Goal: Entertainment & Leisure: Browse casually

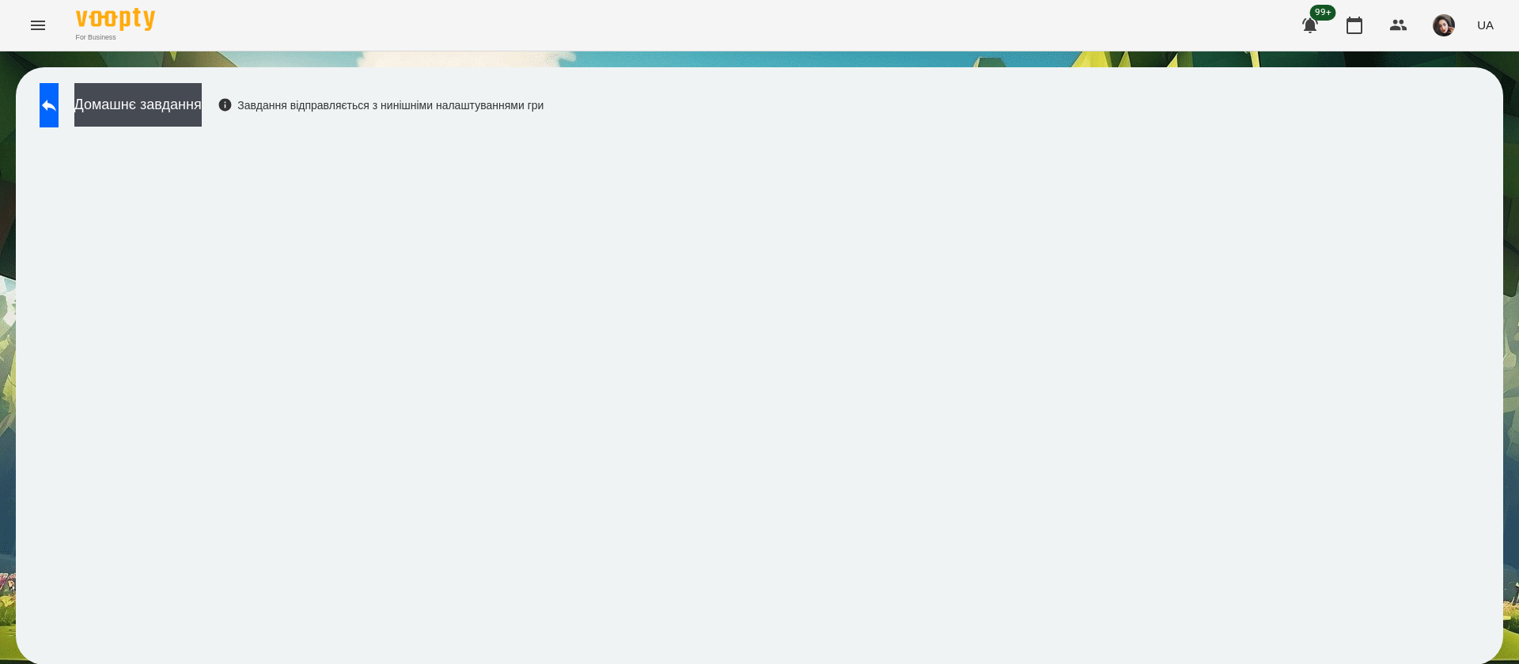
scroll to position [1, 0]
click at [59, 118] on button at bounding box center [49, 105] width 19 height 44
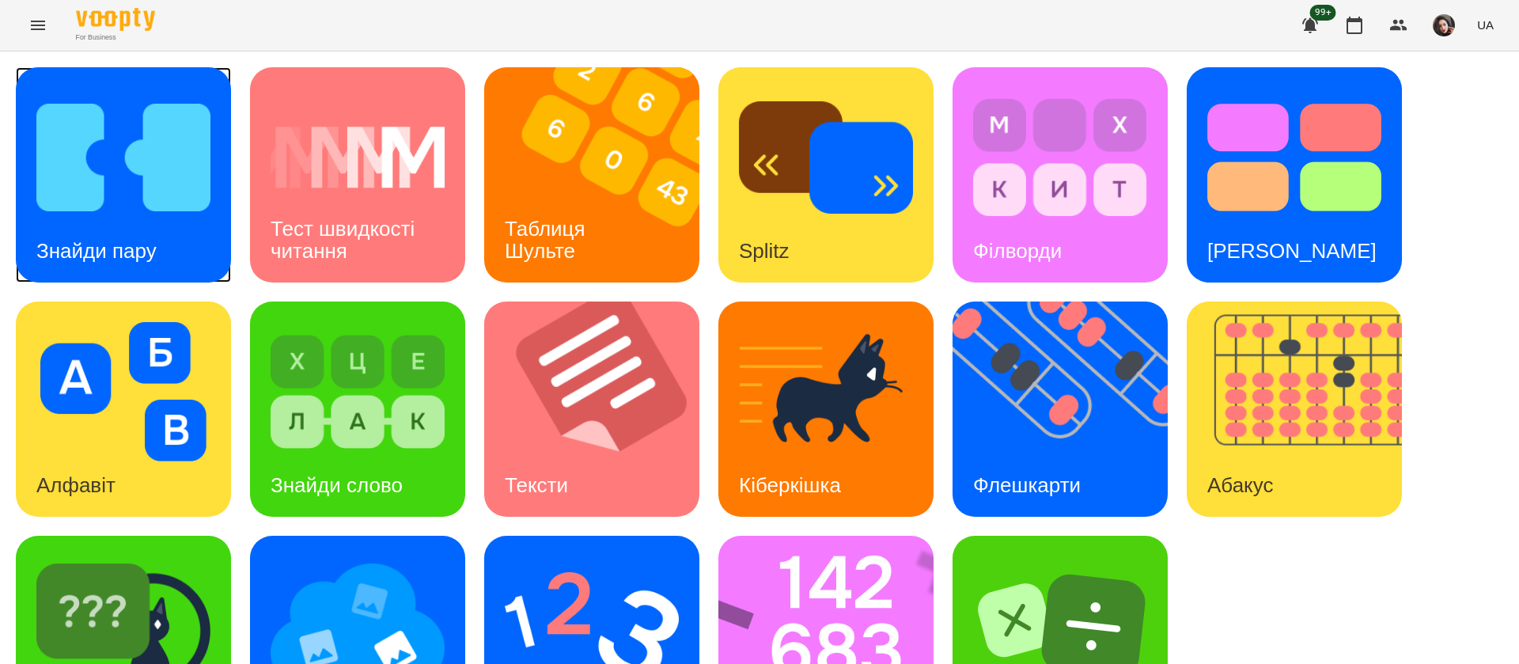
click at [151, 248] on h3 "Знайди пару" at bounding box center [96, 251] width 120 height 24
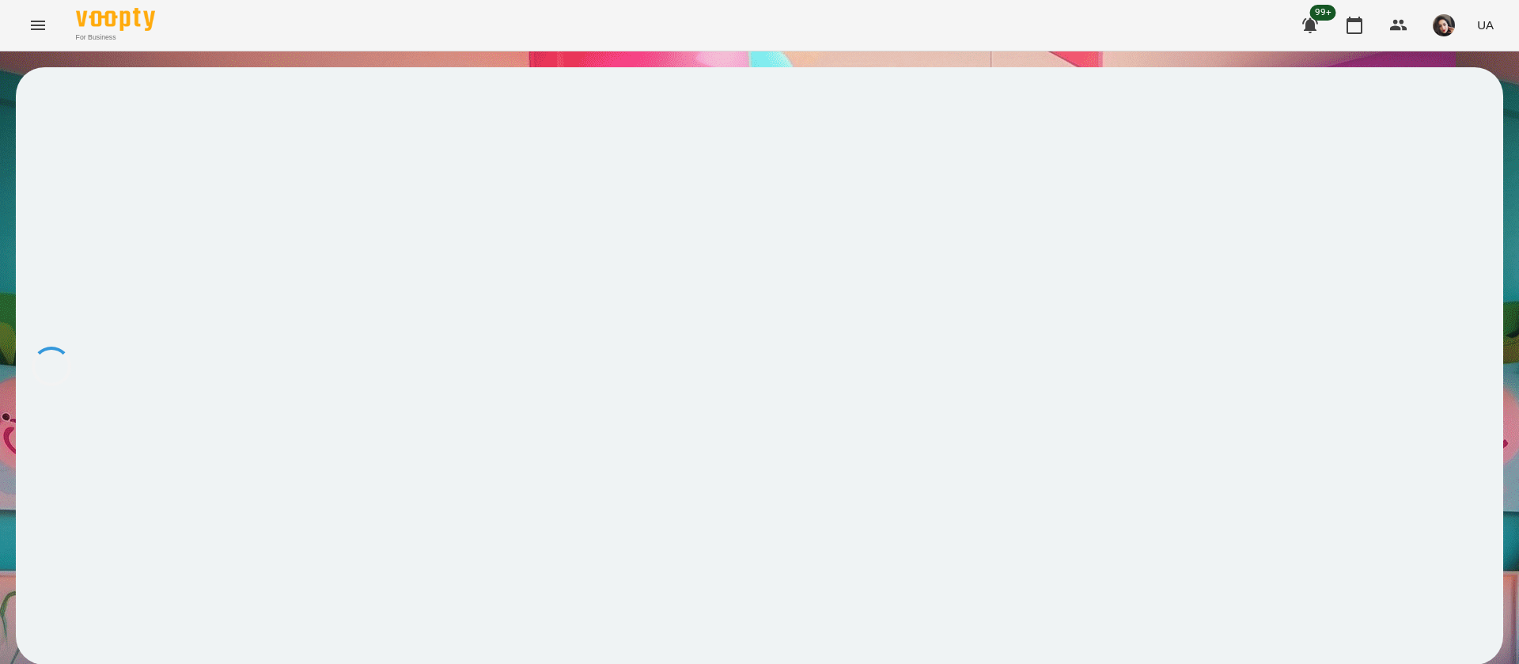
click at [71, 500] on div at bounding box center [759, 365] width 1487 height 597
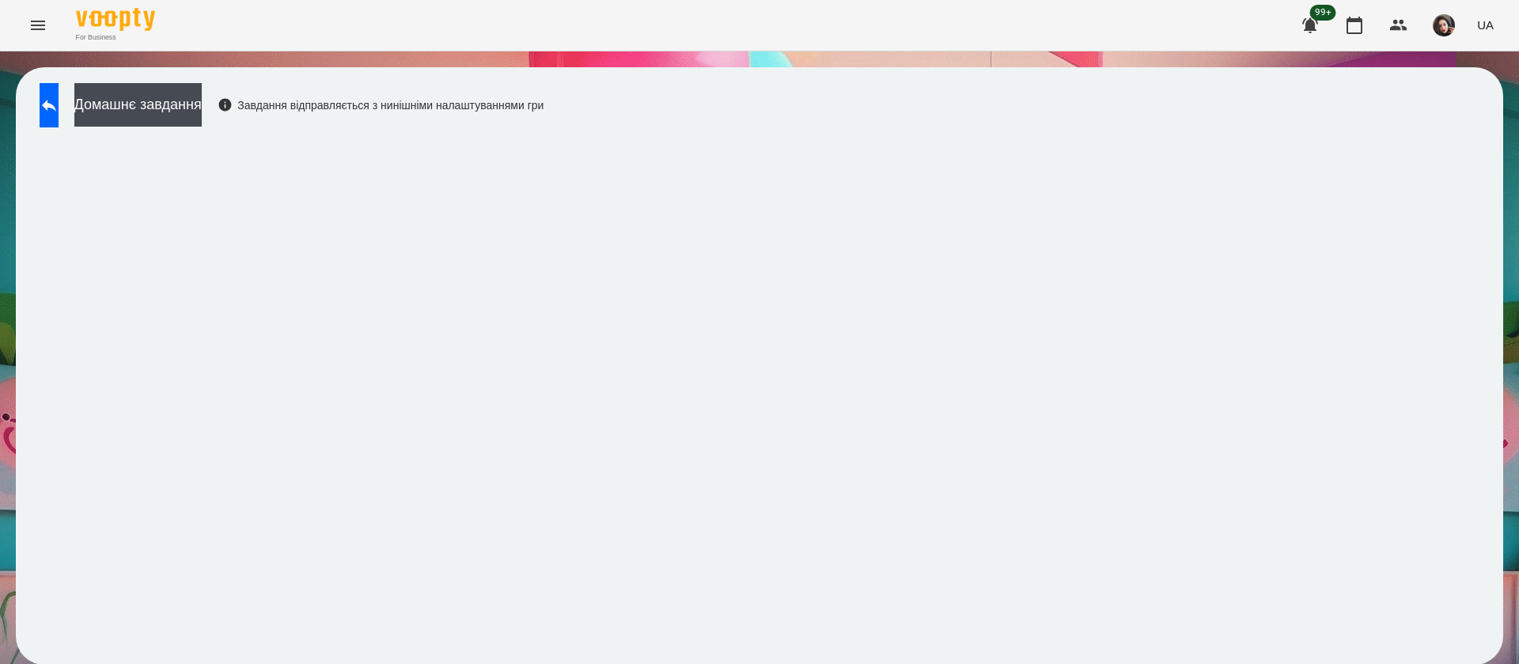
scroll to position [1, 0]
click at [59, 113] on icon at bounding box center [49, 105] width 19 height 19
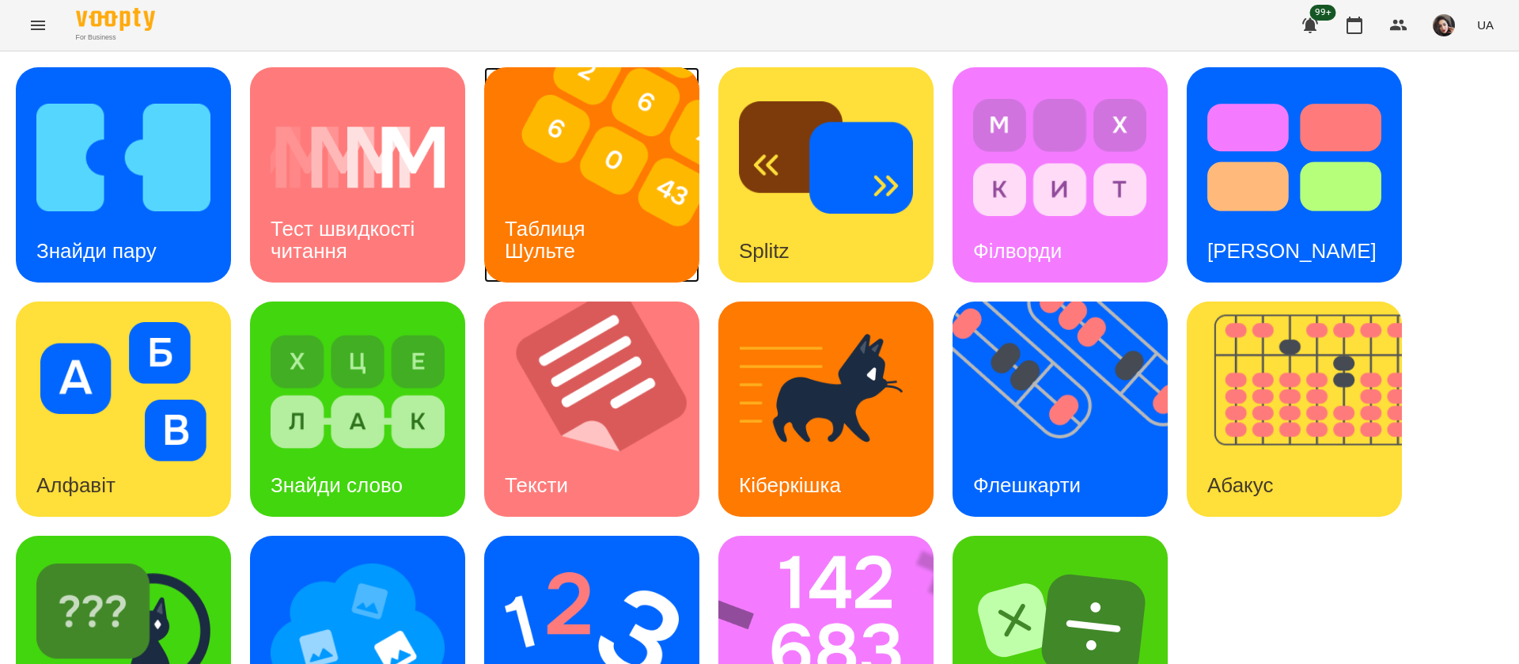
click at [582, 191] on img at bounding box center [601, 174] width 235 height 215
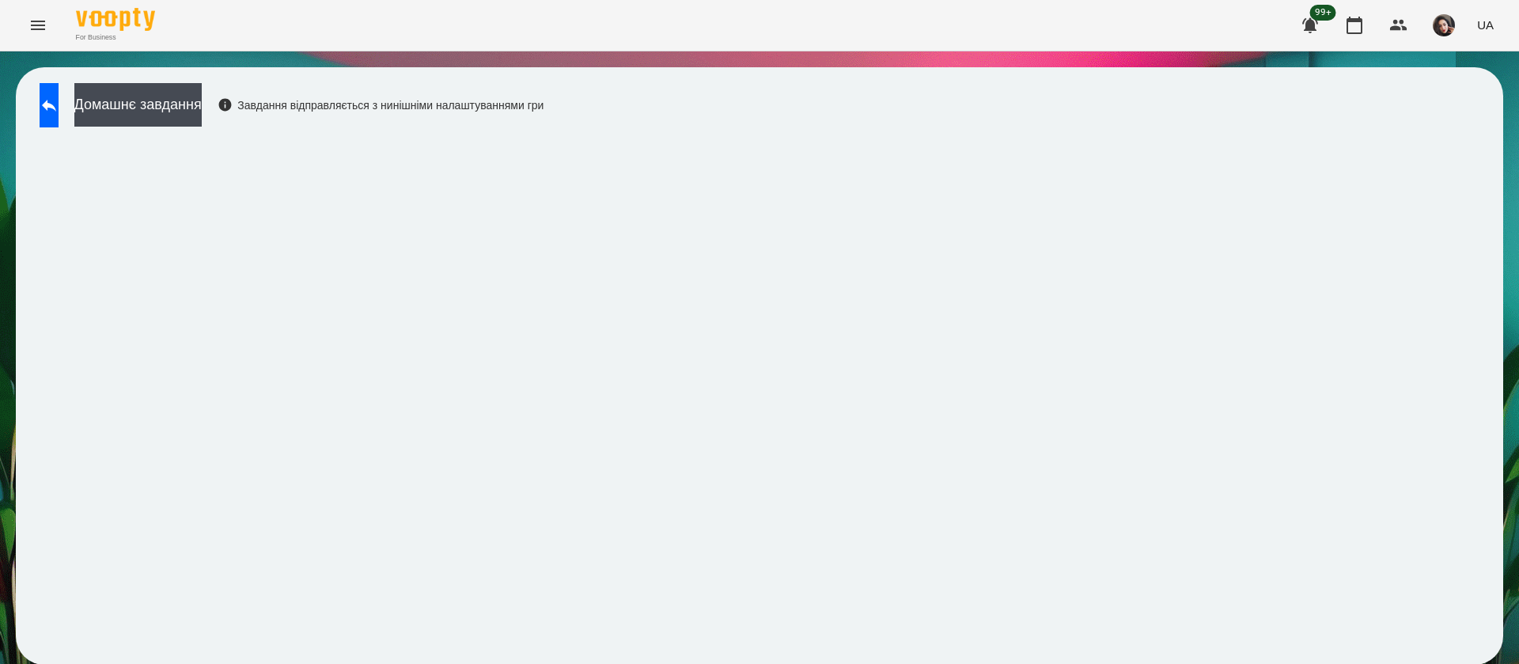
scroll to position [1, 0]
